Goal: Transaction & Acquisition: Purchase product/service

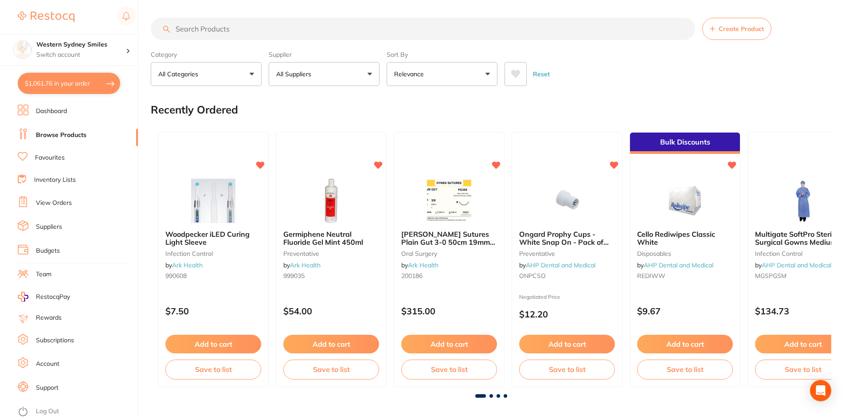
click at [45, 84] on button "$1,061.76 in your order" at bounding box center [69, 83] width 102 height 21
checkbox input "true"
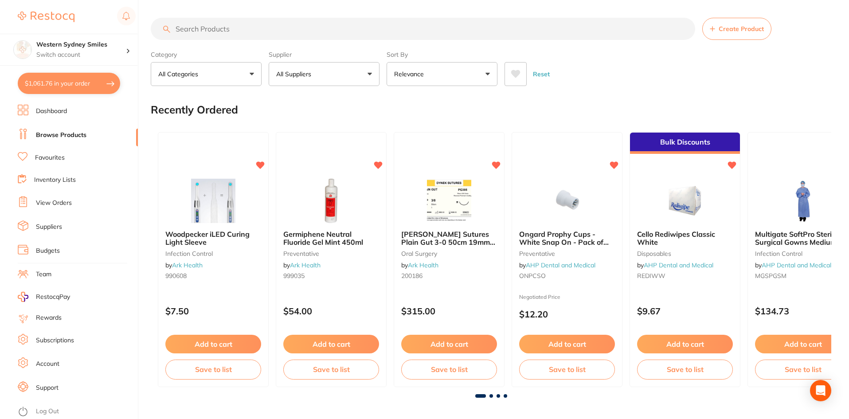
checkbox input "true"
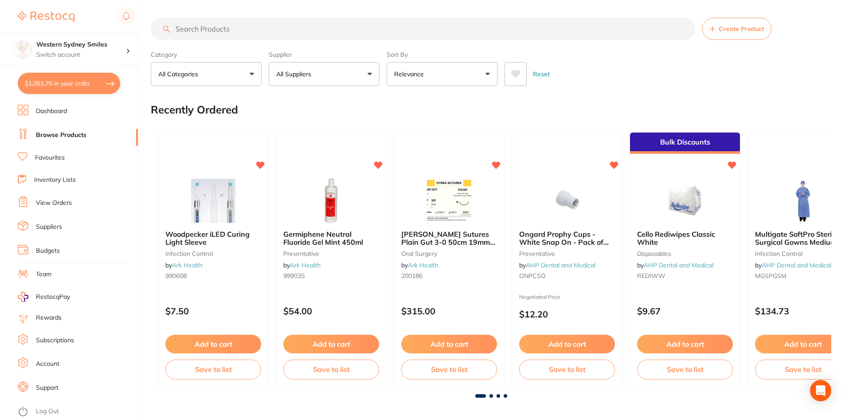
checkbox input "true"
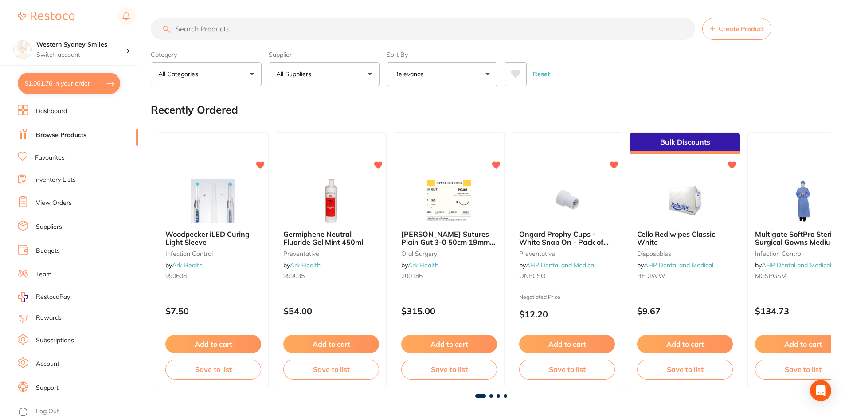
checkbox input "true"
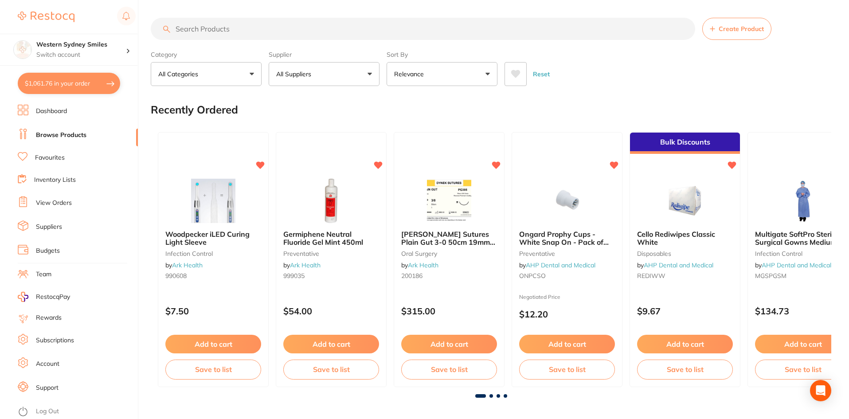
checkbox input "true"
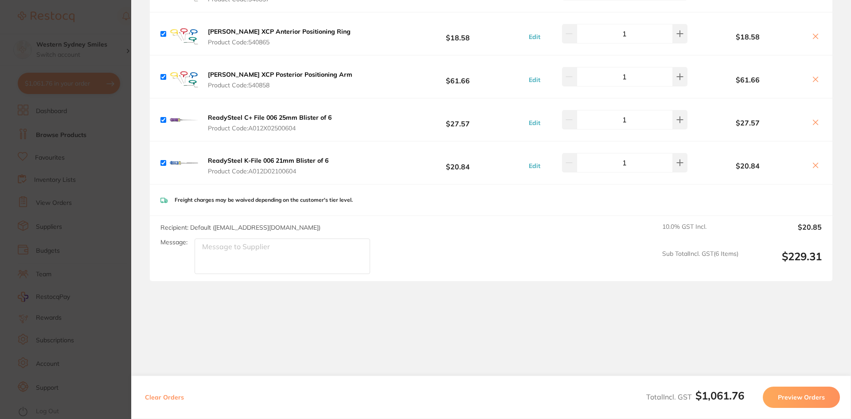
scroll to position [956, 0]
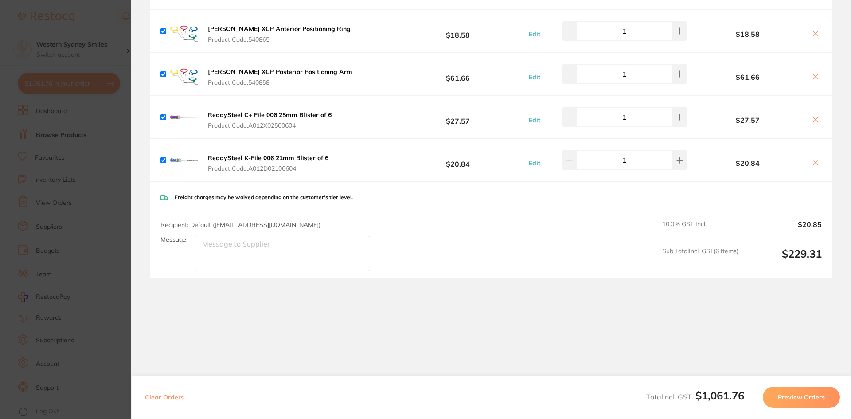
click at [818, 399] on button "Preview Orders" at bounding box center [801, 397] width 77 height 21
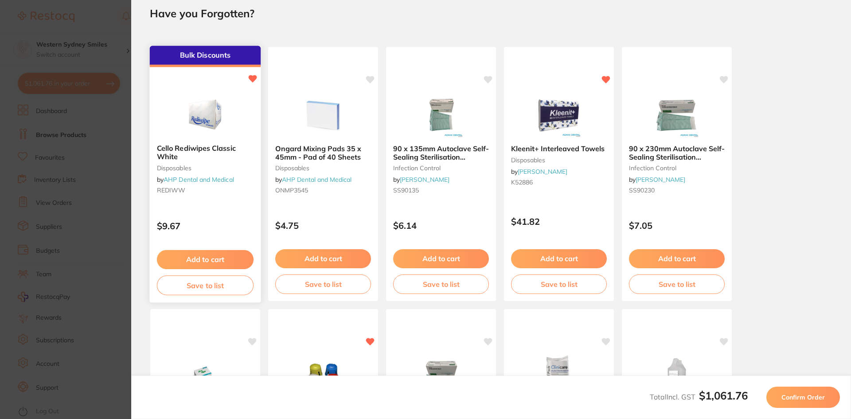
scroll to position [0, 0]
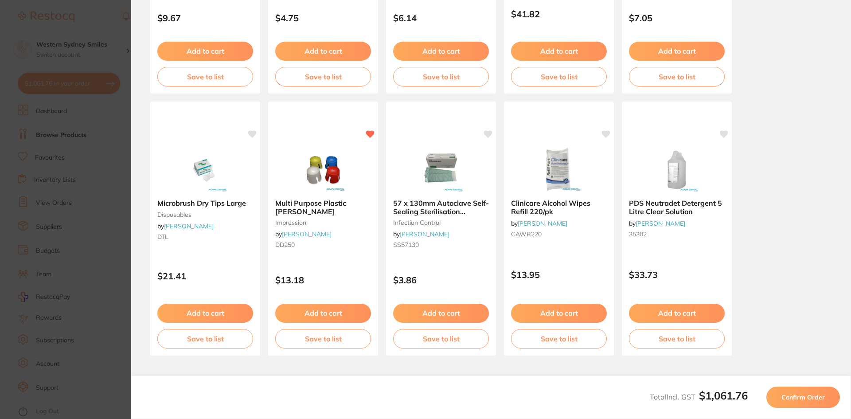
click at [815, 402] on button "Confirm Order" at bounding box center [804, 397] width 74 height 21
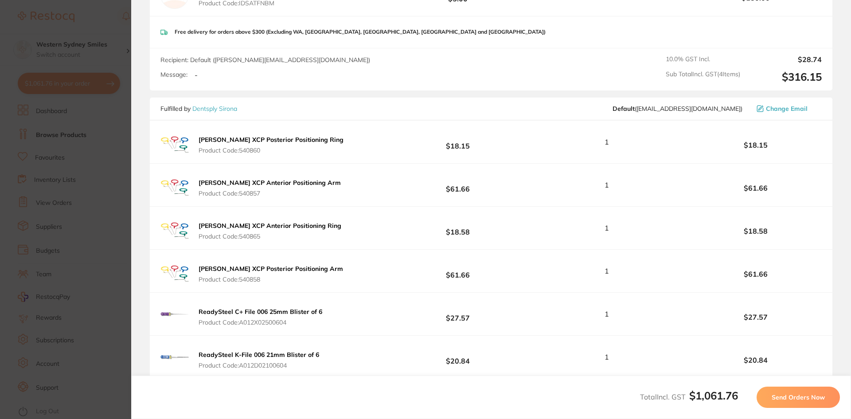
scroll to position [928, 0]
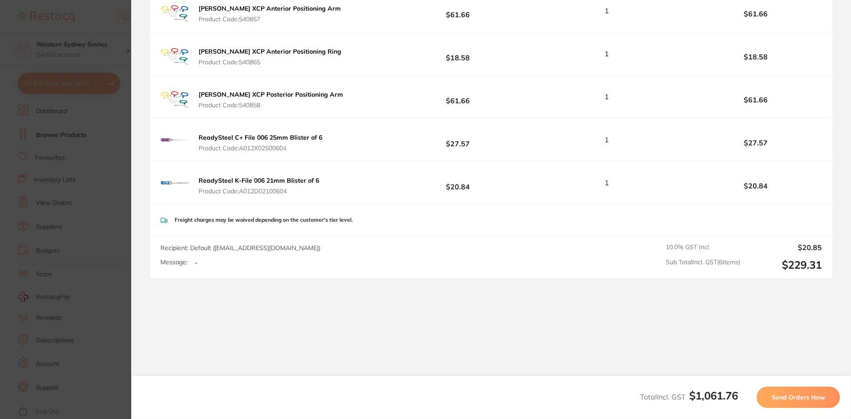
click at [805, 394] on span "Send Orders Now" at bounding box center [798, 397] width 53 height 8
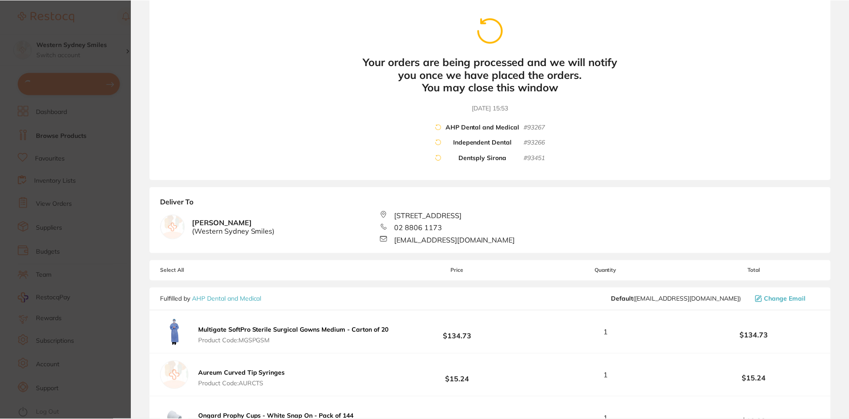
scroll to position [0, 0]
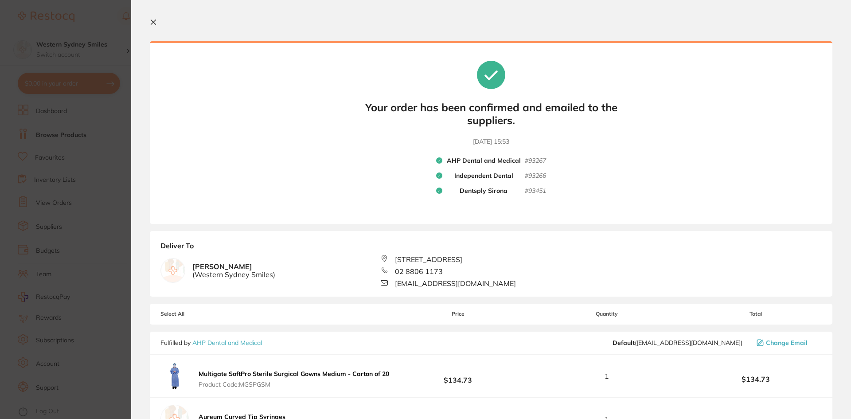
drag, startPoint x: 153, startPoint y: 20, endPoint x: 136, endPoint y: 4, distance: 23.2
click at [153, 20] on icon at bounding box center [153, 22] width 7 height 7
